Goal: Task Accomplishment & Management: Manage account settings

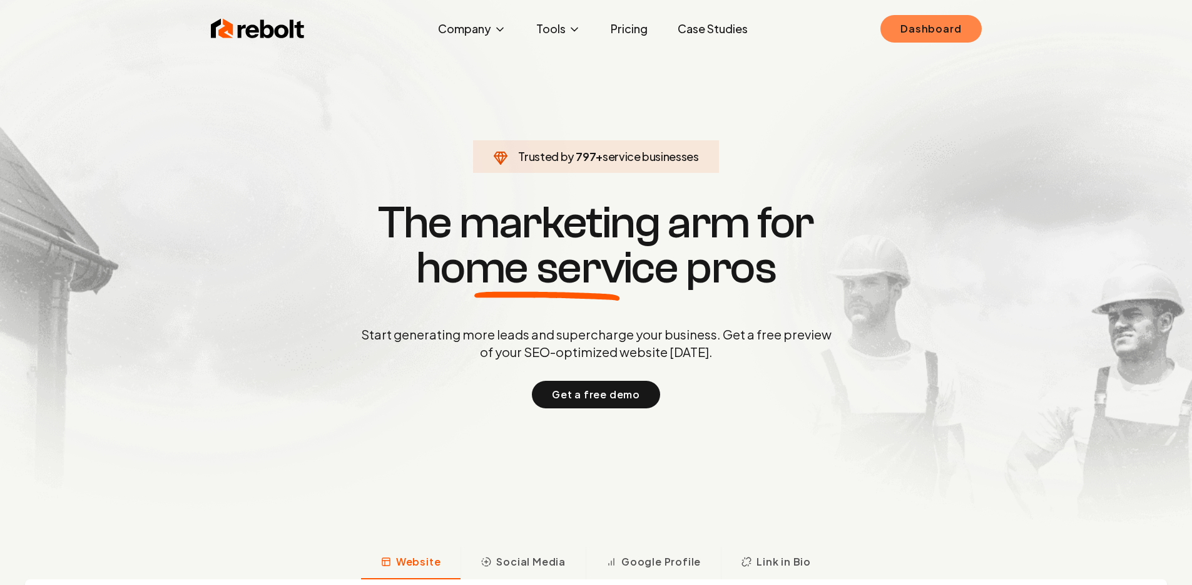
click at [949, 29] on link "Dashboard" at bounding box center [931, 29] width 101 height 28
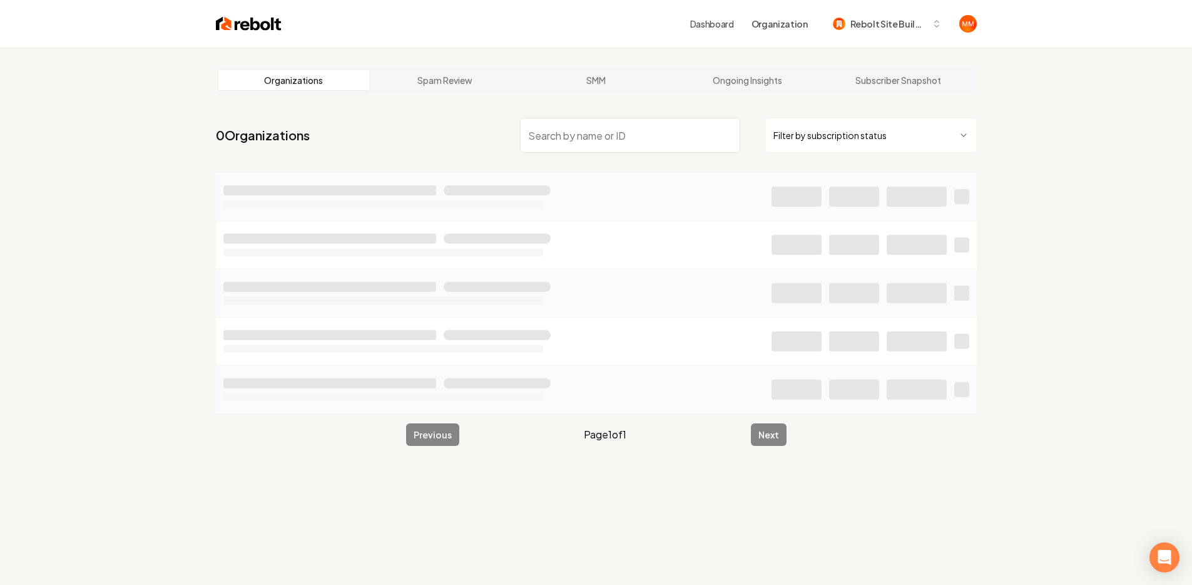
click at [259, 24] on img at bounding box center [249, 24] width 66 height 18
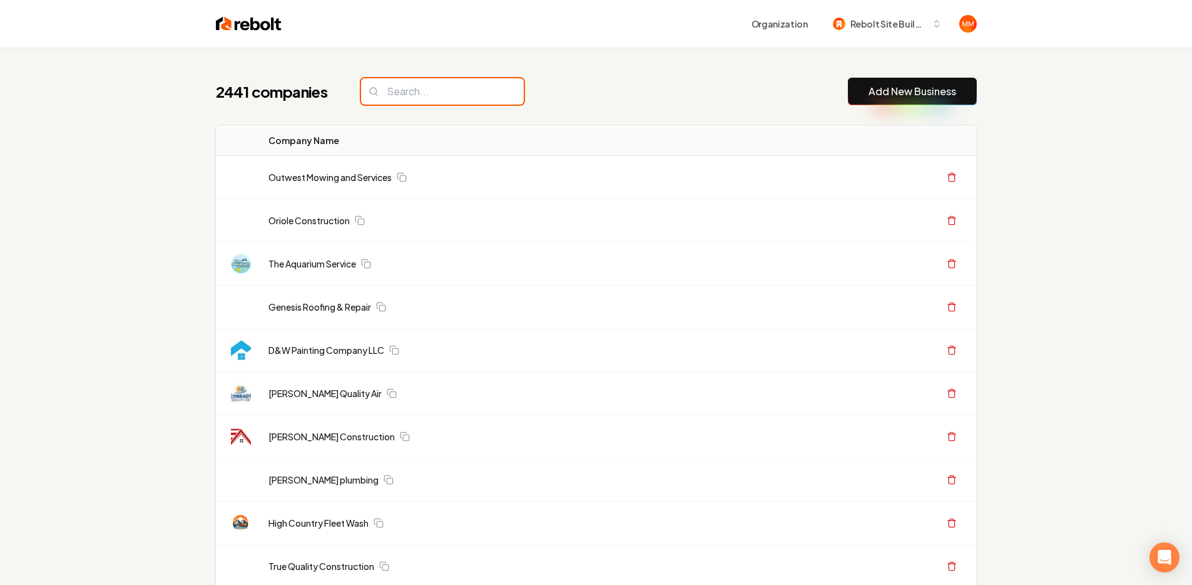
click at [451, 100] on input "search" at bounding box center [442, 91] width 163 height 26
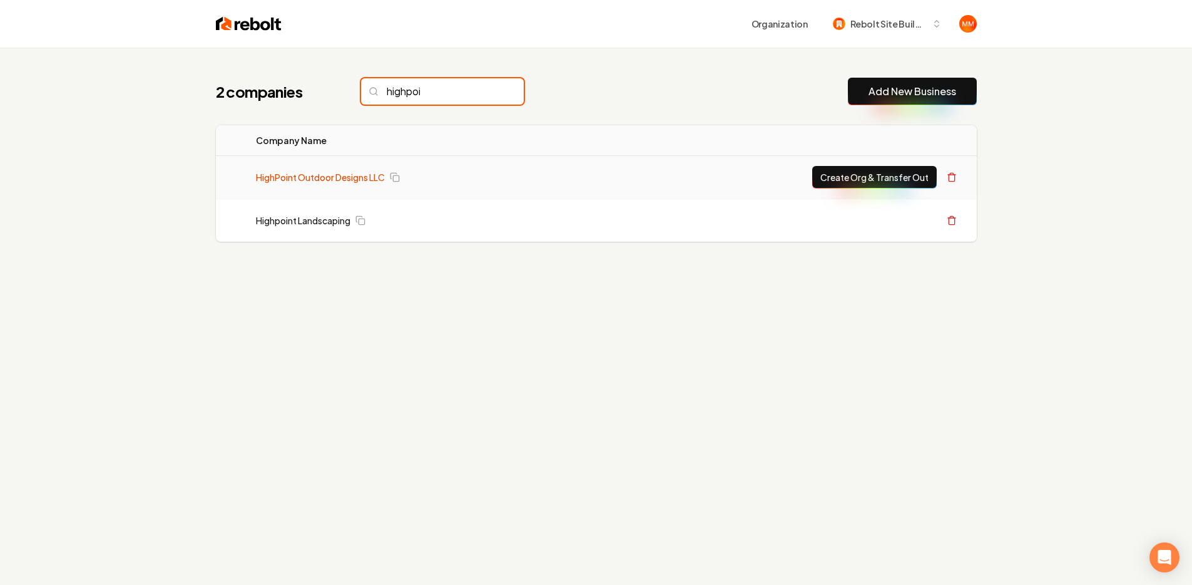
type input "highpoi"
click at [313, 175] on link "HighPoint Outdoor Designs LLC" at bounding box center [320, 177] width 129 height 13
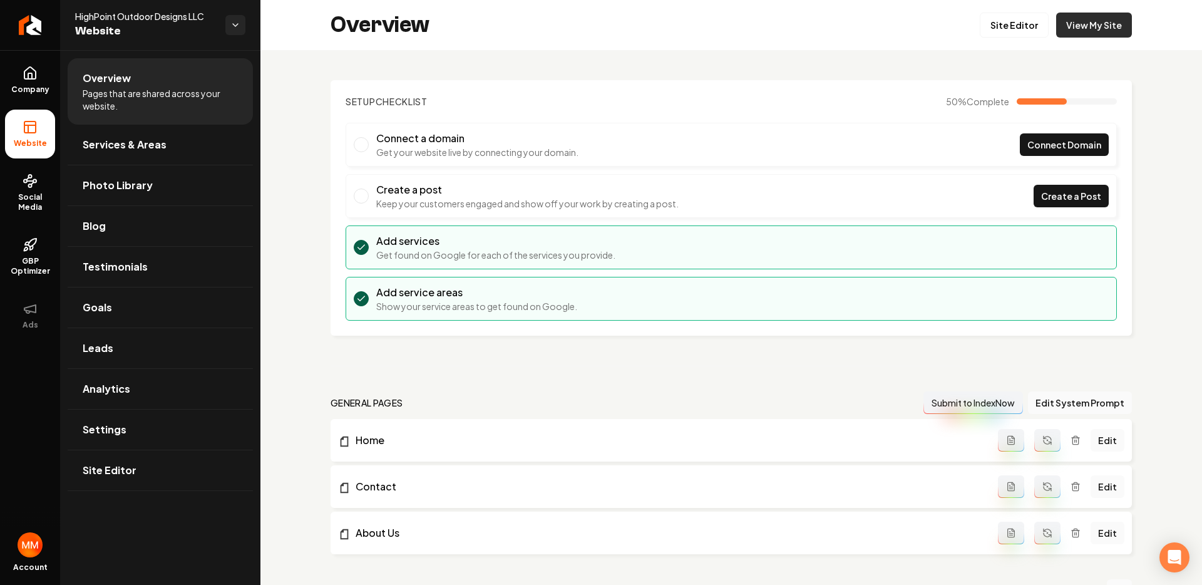
click at [1077, 19] on link "View My Site" at bounding box center [1094, 25] width 76 height 25
click at [1025, 23] on link "Site Editor" at bounding box center [1014, 25] width 69 height 25
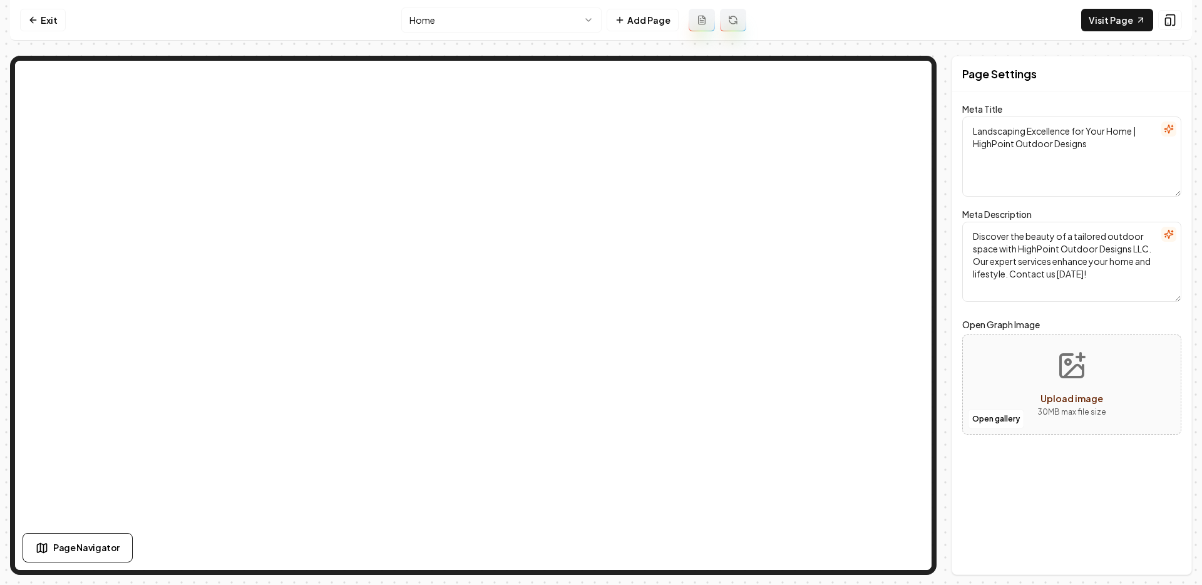
click at [66, 26] on nav "Exit Home Add Page Visit Page" at bounding box center [601, 20] width 1182 height 41
click at [56, 27] on link "Exit" at bounding box center [43, 20] width 46 height 23
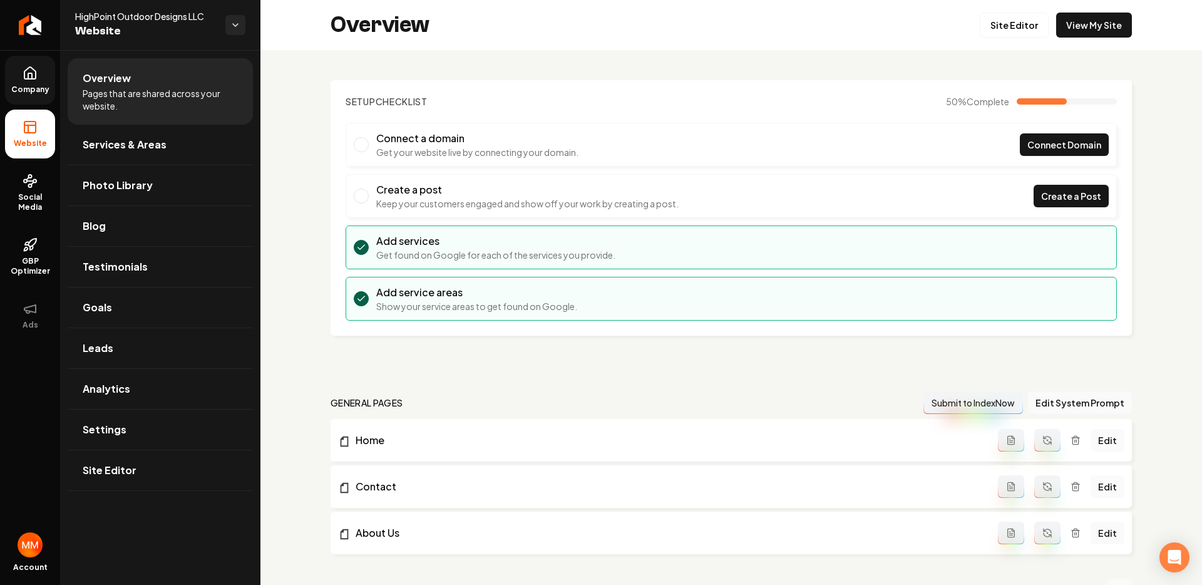
click at [38, 75] on link "Company" at bounding box center [30, 80] width 50 height 49
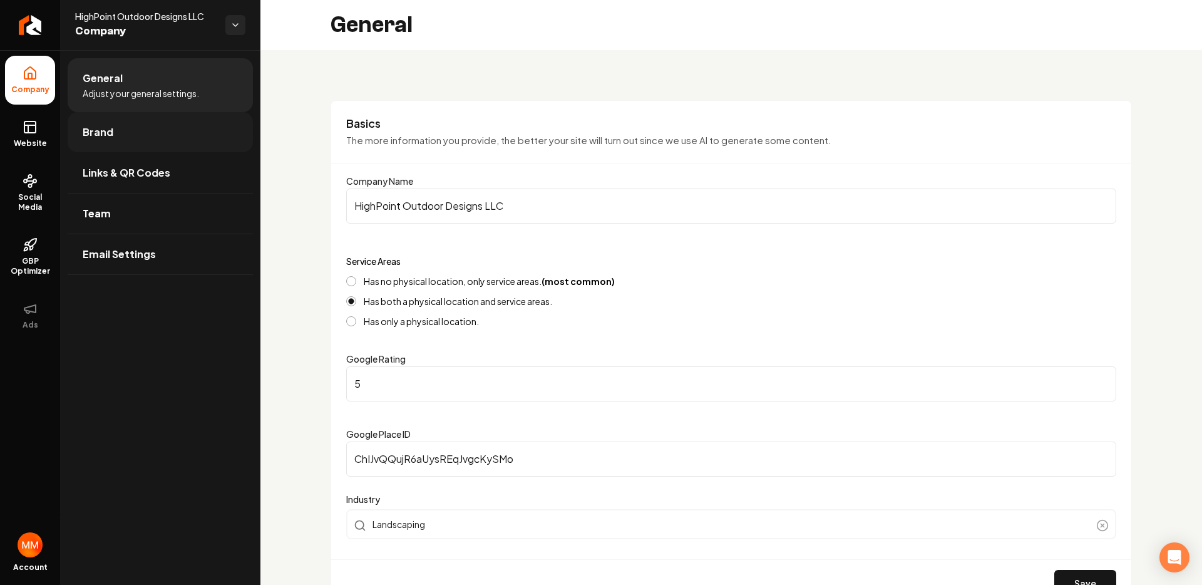
click at [145, 138] on link "Brand" at bounding box center [160, 132] width 185 height 40
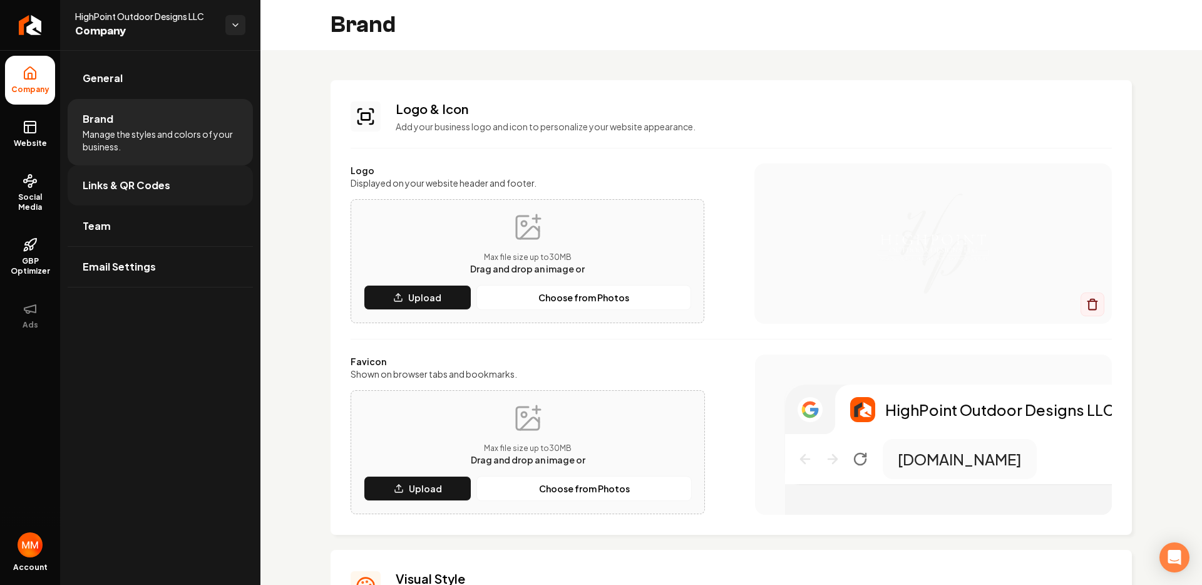
click at [164, 200] on link "Links & QR Codes" at bounding box center [160, 185] width 185 height 40
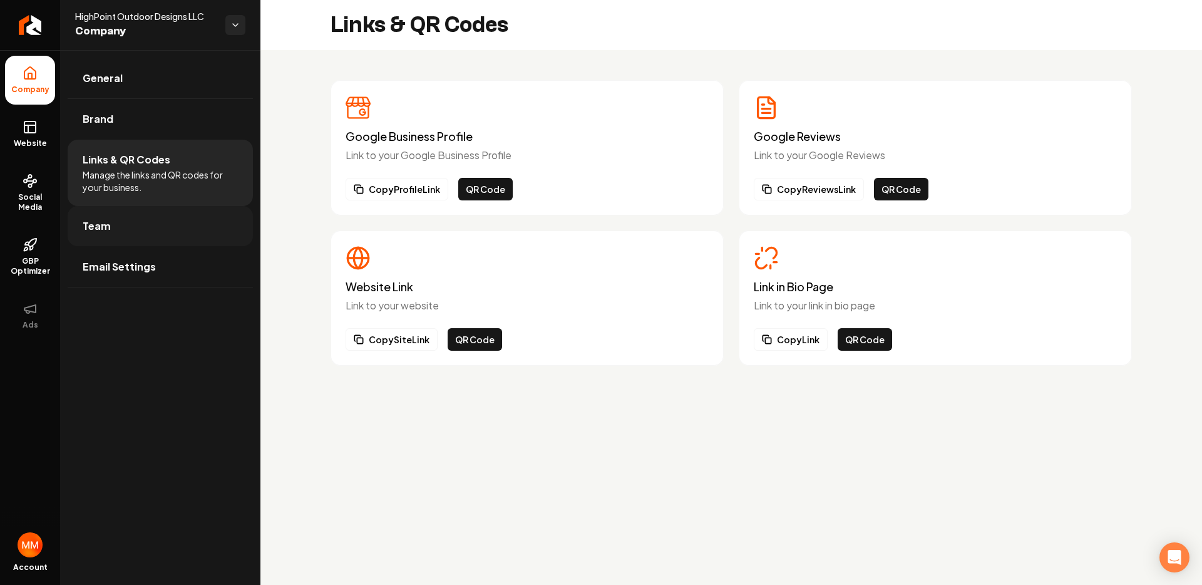
click at [170, 233] on link "Team" at bounding box center [160, 226] width 185 height 40
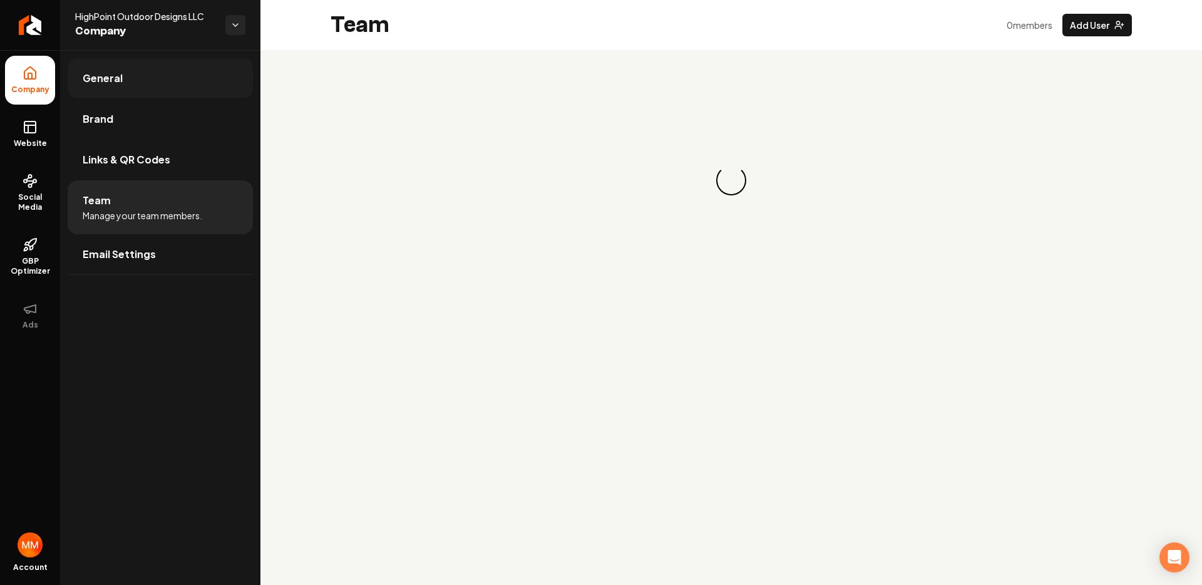
click at [134, 88] on link "General" at bounding box center [160, 78] width 185 height 40
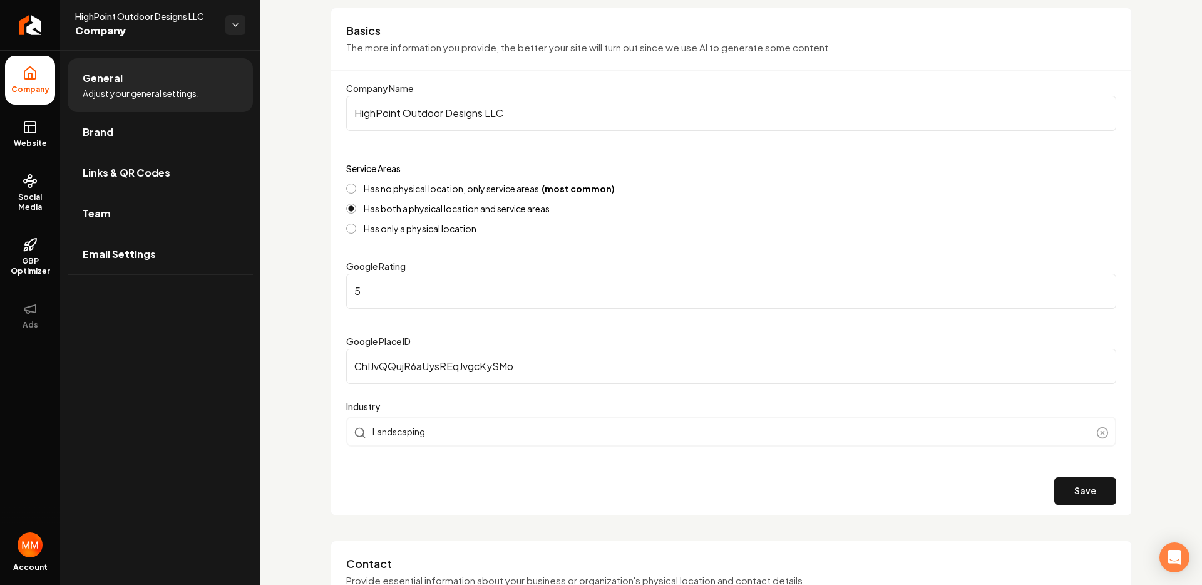
scroll to position [110, 0]
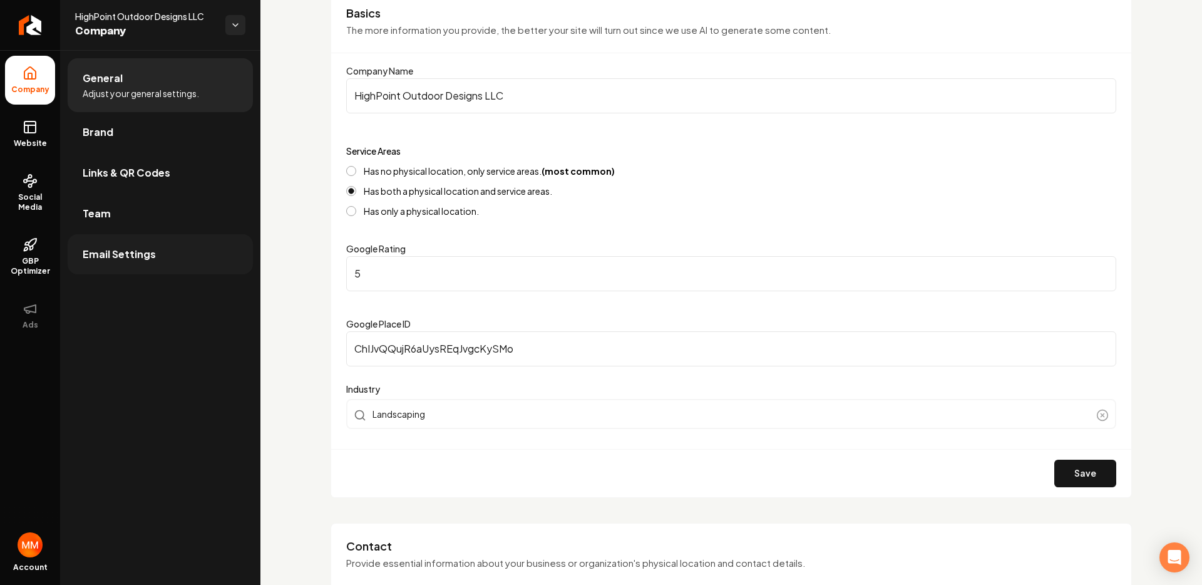
click at [158, 252] on link "Email Settings" at bounding box center [160, 254] width 185 height 40
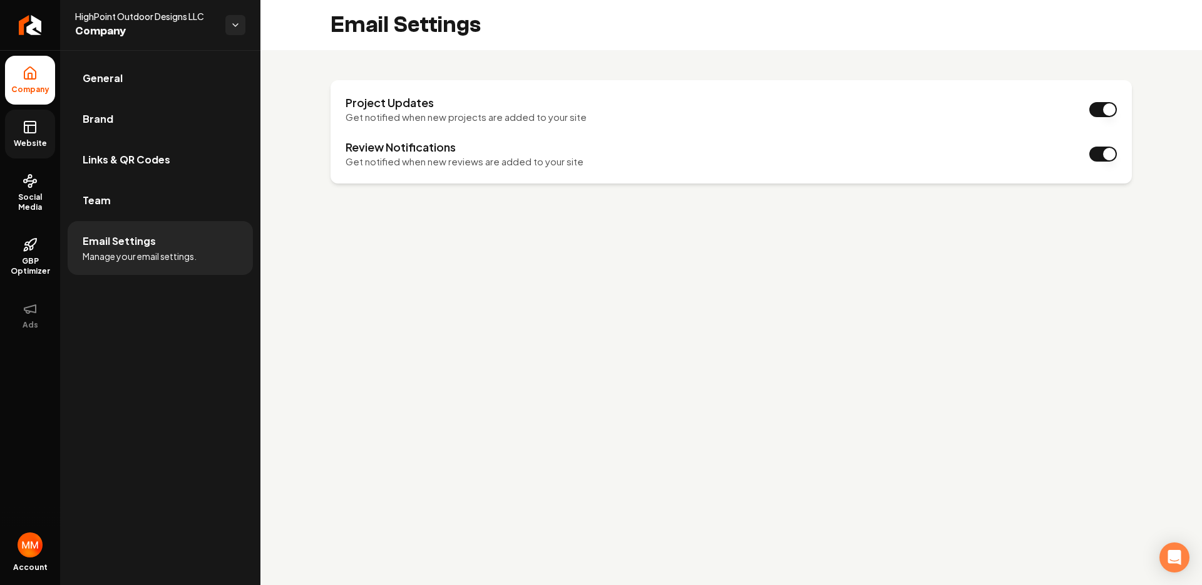
click at [31, 150] on link "Website" at bounding box center [30, 134] width 50 height 49
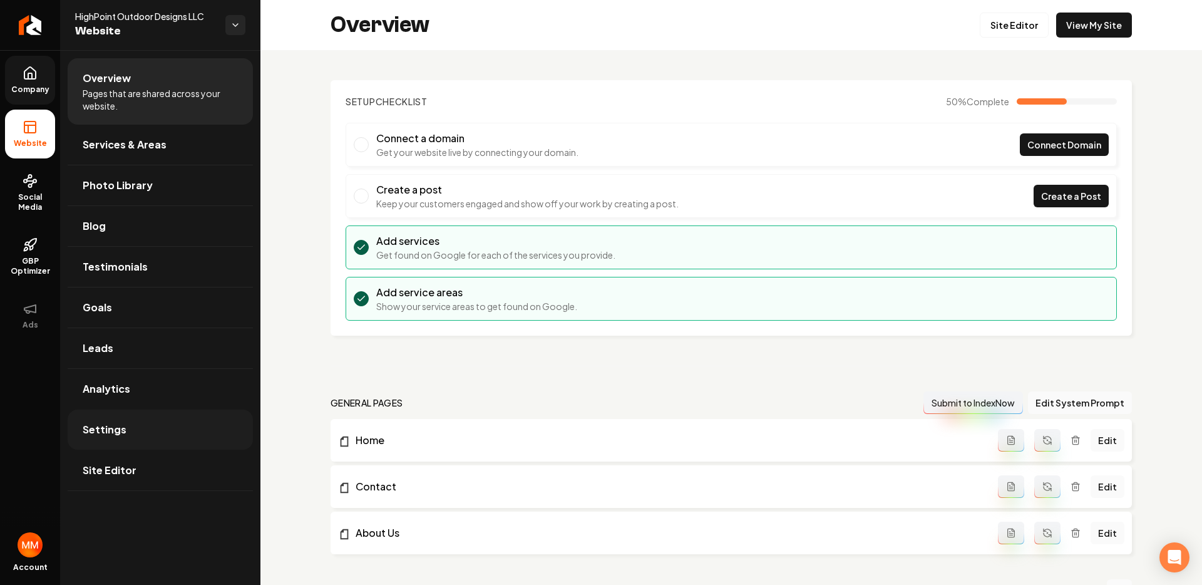
click at [172, 434] on link "Settings" at bounding box center [160, 429] width 185 height 40
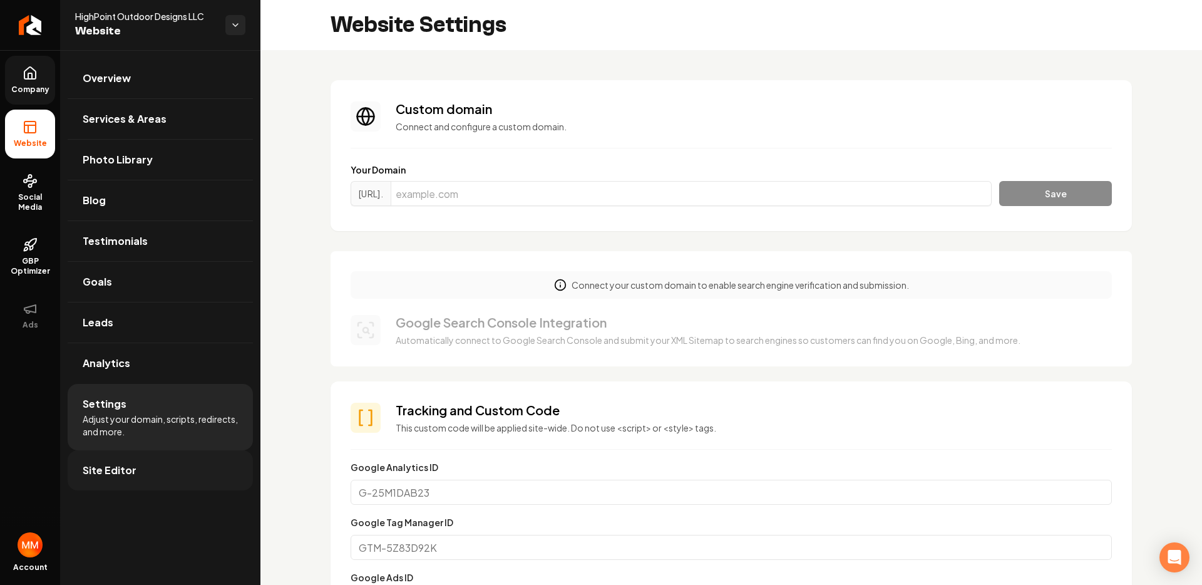
scroll to position [113, 0]
click at [168, 457] on link "Site Editor" at bounding box center [160, 470] width 185 height 40
